Goal: Check status: Check status

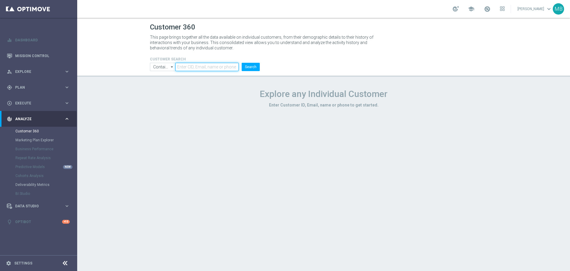
click at [189, 63] on input "text" at bounding box center [207, 67] width 63 height 8
paste input "1845489"
type input "1845489"
click at [246, 69] on button "Search" at bounding box center [251, 67] width 18 height 8
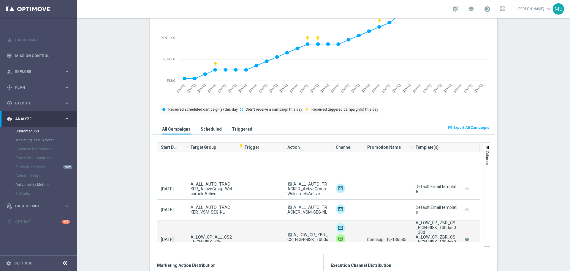
scroll to position [208, 0]
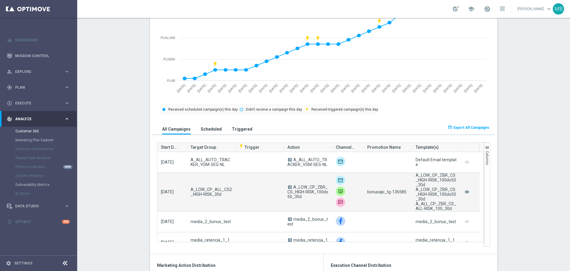
click at [397, 192] on span "bonusapi_tg-136585" at bounding box center [386, 191] width 39 height 5
copy span "136585"
click at [397, 192] on span "bonusapi_tg-136585" at bounding box center [386, 191] width 39 height 5
